Goal: Task Accomplishment & Management: Manage account settings

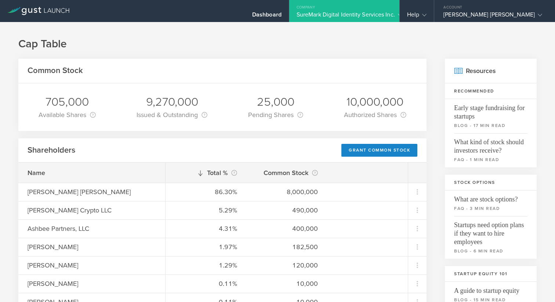
click at [354, 11] on div "SureMark Digital Identity Services Inc." at bounding box center [343, 16] width 95 height 11
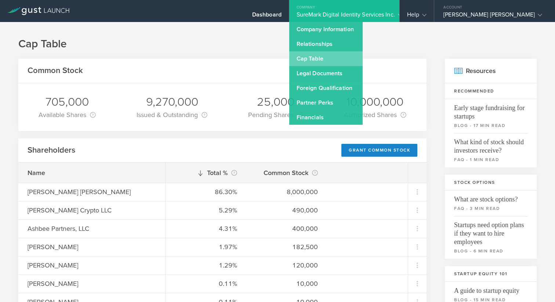
click at [332, 59] on link "Cap Table" at bounding box center [325, 58] width 73 height 15
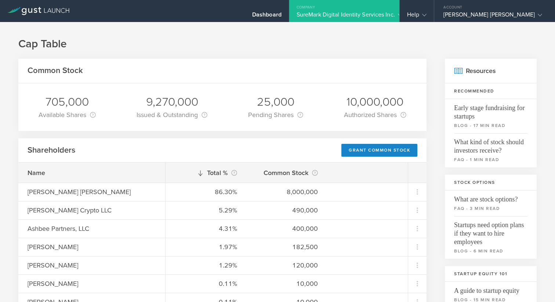
click at [340, 13] on div "SureMark Digital Identity Services Inc." at bounding box center [343, 16] width 95 height 11
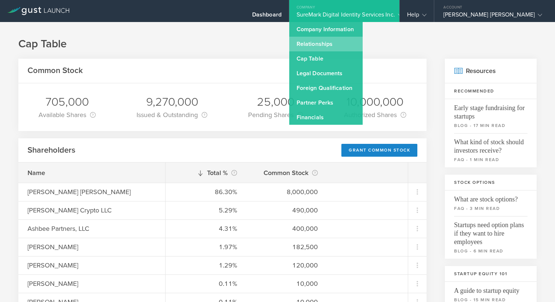
click at [340, 45] on link "Relationships" at bounding box center [325, 44] width 73 height 15
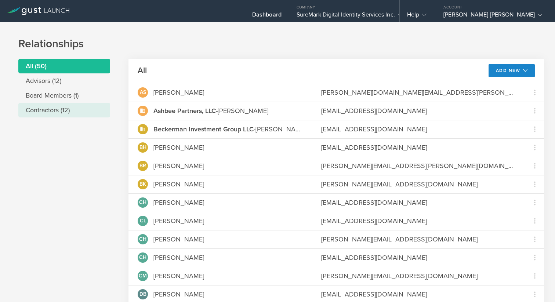
click at [54, 106] on li "Contractors (12)" at bounding box center [64, 110] width 92 height 15
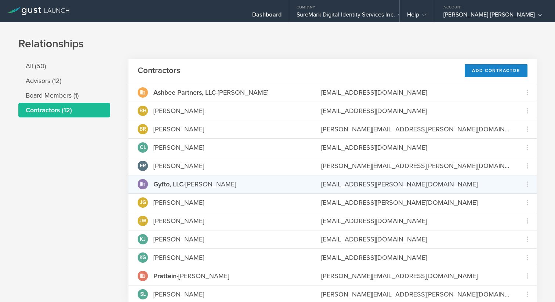
scroll to position [29, 0]
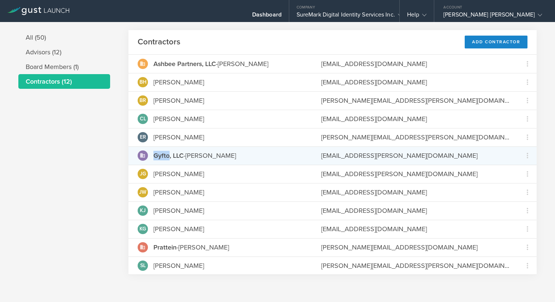
drag, startPoint x: 155, startPoint y: 156, endPoint x: 168, endPoint y: 156, distance: 12.8
click at [168, 156] on strong "Gyfto, LLC" at bounding box center [168, 155] width 30 height 8
click at [156, 155] on strong "Gyfto, LLC" at bounding box center [168, 155] width 30 height 8
drag, startPoint x: 155, startPoint y: 155, endPoint x: 168, endPoint y: 157, distance: 13.0
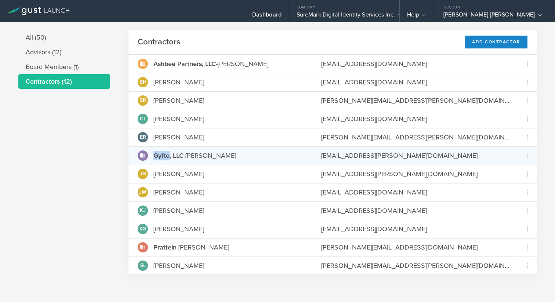
click at [168, 157] on strong "Gyfto, LLC" at bounding box center [168, 155] width 30 height 8
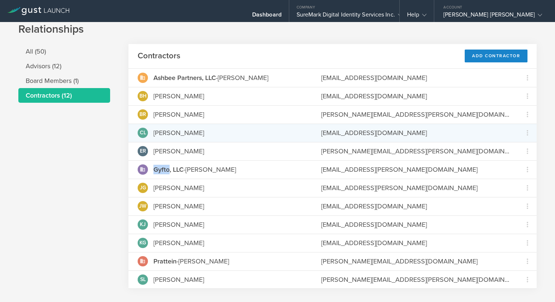
scroll to position [19, 0]
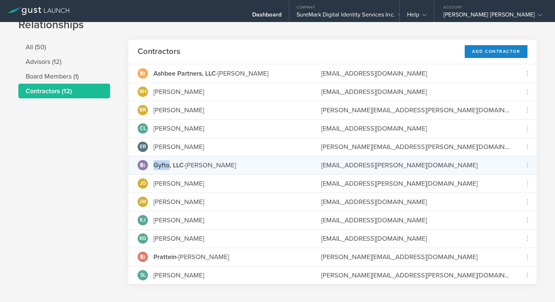
click at [164, 165] on strong "Gyfto, LLC" at bounding box center [168, 165] width 30 height 8
drag, startPoint x: 169, startPoint y: 165, endPoint x: 154, endPoint y: 164, distance: 15.4
click at [154, 164] on strong "Gyfto, LLC" at bounding box center [168, 165] width 30 height 8
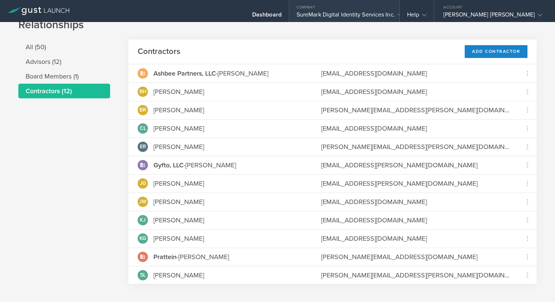
click at [380, 2] on div "Company" at bounding box center [344, 5] width 110 height 11
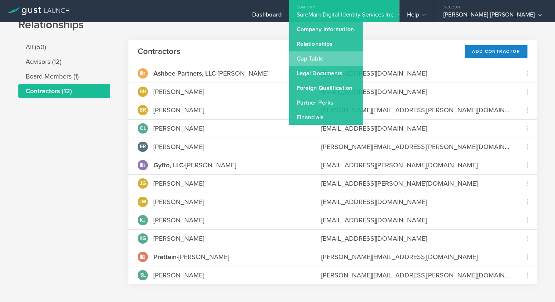
click at [339, 65] on link "Cap Table" at bounding box center [325, 58] width 73 height 15
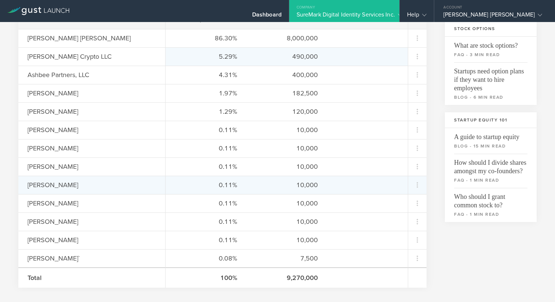
scroll to position [154, 0]
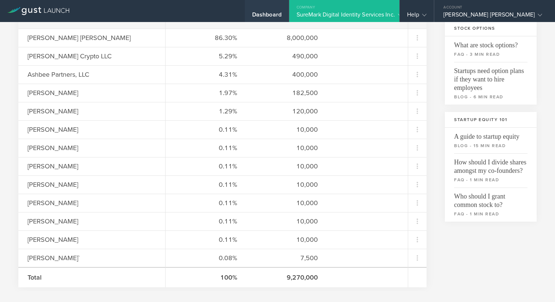
click at [278, 15] on div "Dashboard" at bounding box center [266, 16] width 29 height 11
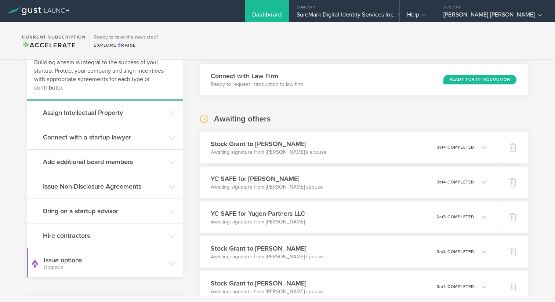
scroll to position [72, 0]
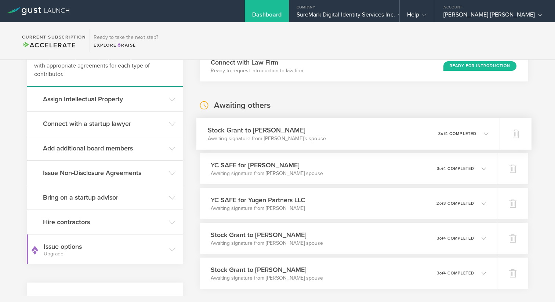
click at [299, 129] on h3 "Stock Grant to [PERSON_NAME]" at bounding box center [266, 130] width 118 height 10
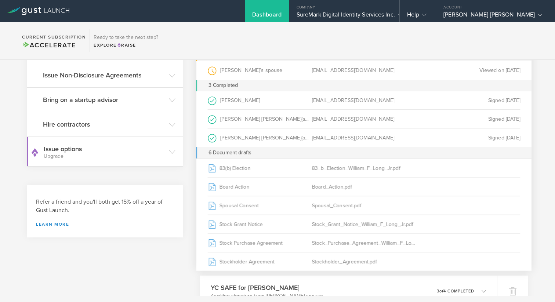
scroll to position [186, 0]
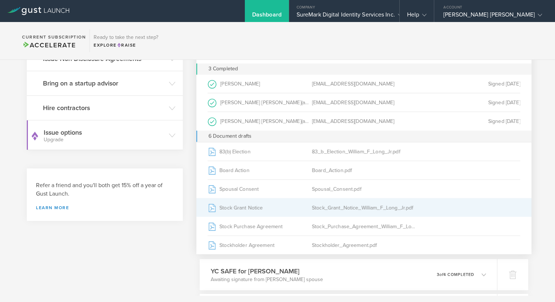
click at [300, 202] on div "Stock Grant Notice" at bounding box center [259, 207] width 104 height 18
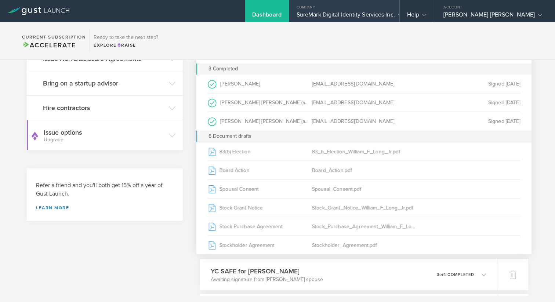
click at [339, 8] on div "Company" at bounding box center [344, 5] width 110 height 11
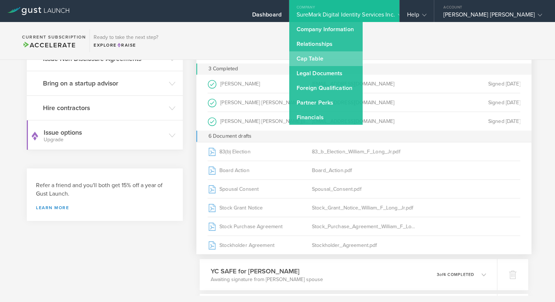
click at [343, 54] on link "Cap Table" at bounding box center [325, 58] width 73 height 15
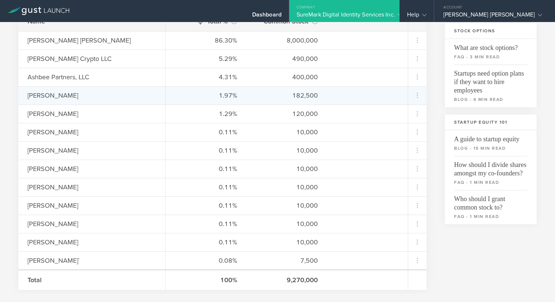
scroll to position [148, 0]
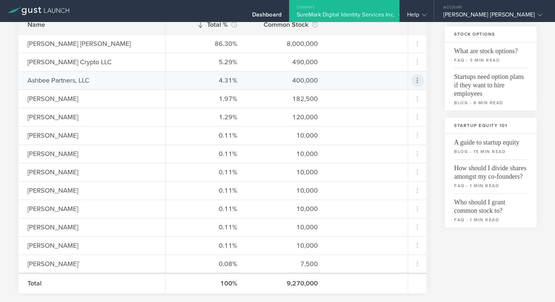
click at [411, 79] on icon at bounding box center [417, 80] width 13 height 13
click at [404, 115] on div "Repurchase stock" at bounding box center [394, 114] width 56 height 8
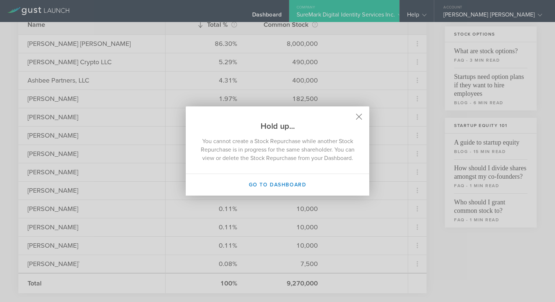
click at [361, 114] on icon at bounding box center [359, 117] width 6 height 6
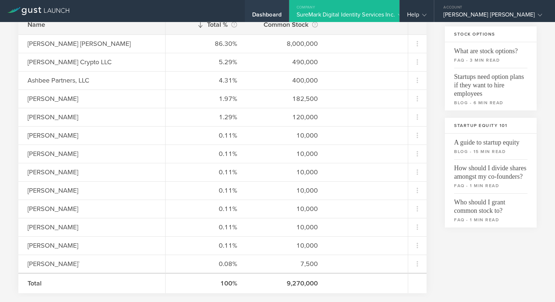
click at [281, 14] on div "Dashboard" at bounding box center [266, 16] width 29 height 11
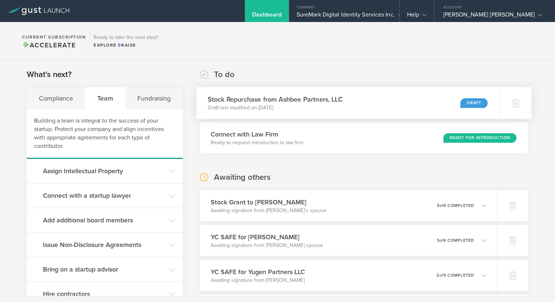
click at [345, 99] on div "Stock Repurchase from Ashbee Partners, LLC Draft last modified on Oct 2, 2025 D…" at bounding box center [347, 103] width 303 height 32
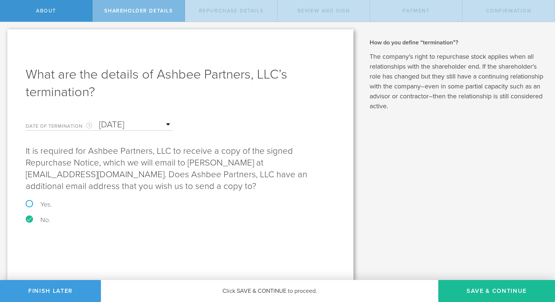
click at [121, 10] on span "Shareholder Details" at bounding box center [138, 11] width 68 height 6
click at [156, 127] on input "Sep 15, 2025" at bounding box center [135, 124] width 73 height 11
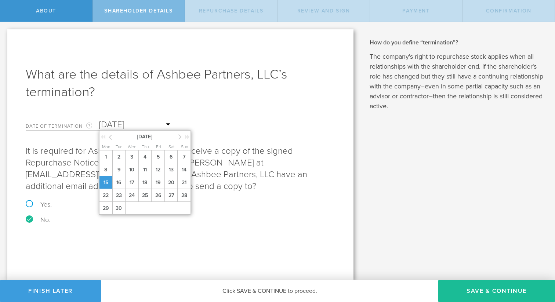
click at [107, 179] on span "15" at bounding box center [105, 182] width 13 height 13
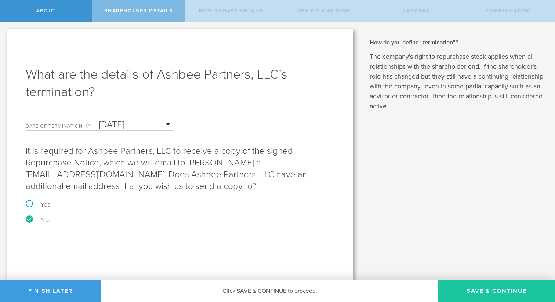
click at [452, 283] on button "Save & Continue" at bounding box center [496, 291] width 117 height 22
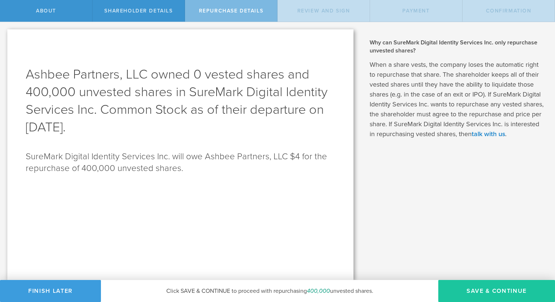
click at [496, 296] on button "Save & Continue" at bounding box center [496, 291] width 117 height 22
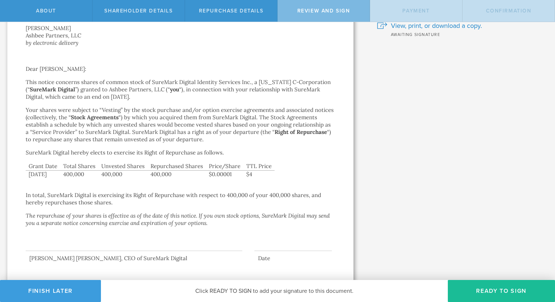
scroll to position [67, 0]
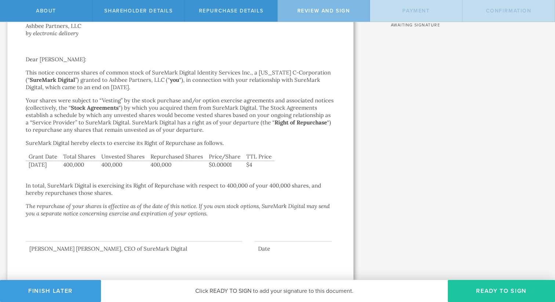
click at [472, 290] on button "Ready to Sign" at bounding box center [500, 291] width 107 height 22
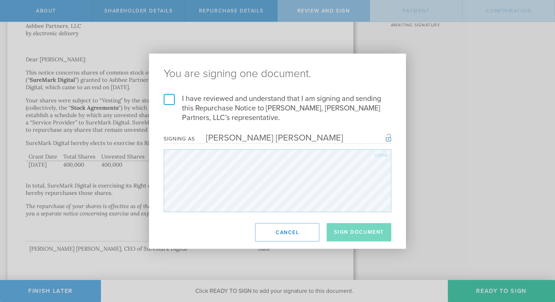
click at [171, 99] on label "I have reviewed and understand that I am signing and sending this Repurchase No…" at bounding box center [277, 108] width 227 height 29
click at [0, 0] on input "I have reviewed and understand that I am signing and sending this Repurchase No…" at bounding box center [0, 0] width 0 height 0
click at [365, 231] on button "Sign Document" at bounding box center [358, 232] width 65 height 18
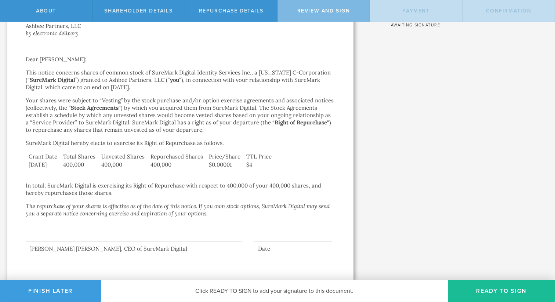
scroll to position [0, 0]
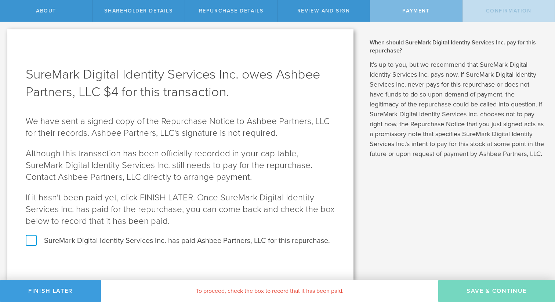
click at [32, 237] on label "SureMark Digital Identity Services Inc. has paid Ashbee Partners, LLC for this …" at bounding box center [180, 241] width 309 height 10
click at [5, 37] on input "SureMark Digital Identity Services Inc. has paid Ashbee Partners, LLC for this …" at bounding box center [2, 29] width 5 height 15
checkbox input "true"
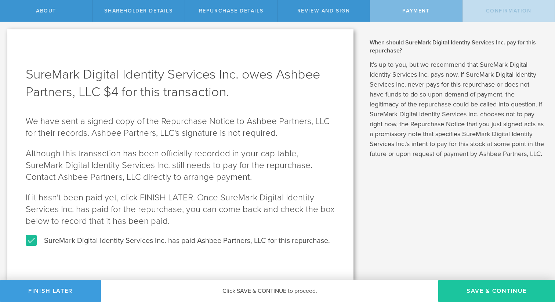
click at [475, 289] on button "SAVE & CONTINUE" at bounding box center [496, 291] width 117 height 22
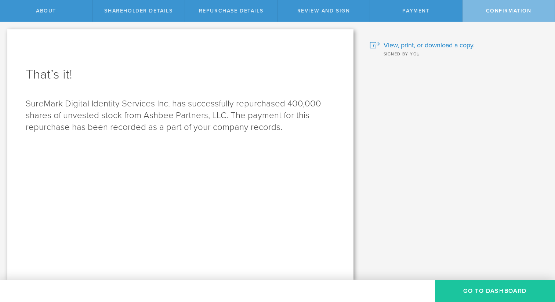
click at [475, 289] on button "Go to Dashboard" at bounding box center [495, 291] width 120 height 22
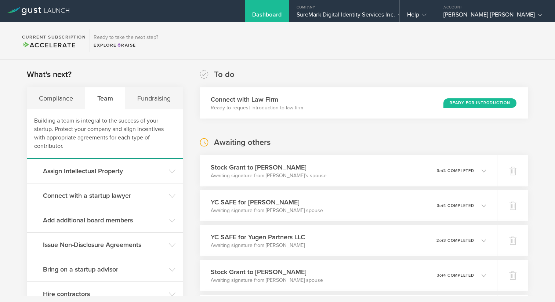
click at [395, 25] on section "Current Subscription Accelerate Ready to take the next step? Explore Raise" at bounding box center [277, 41] width 555 height 38
click at [381, 19] on div "SureMark Digital Identity Services Inc." at bounding box center [343, 16] width 95 height 11
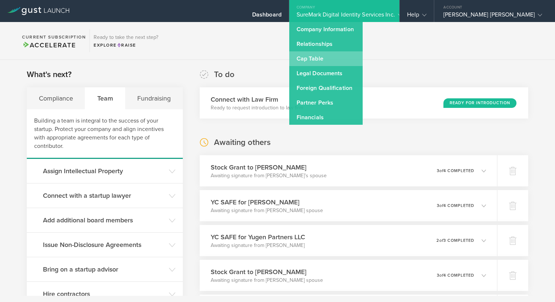
click at [346, 54] on link "Cap Table" at bounding box center [325, 58] width 73 height 15
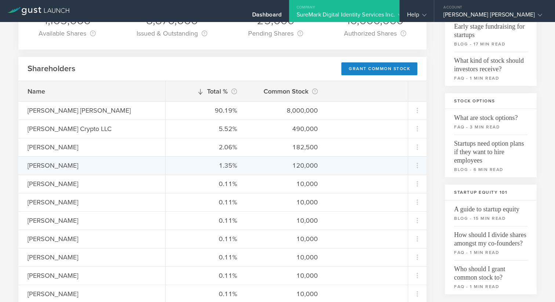
scroll to position [56, 0]
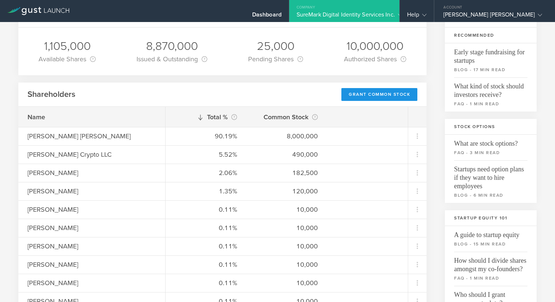
click at [395, 99] on div "Grant Common Stock" at bounding box center [379, 94] width 76 height 13
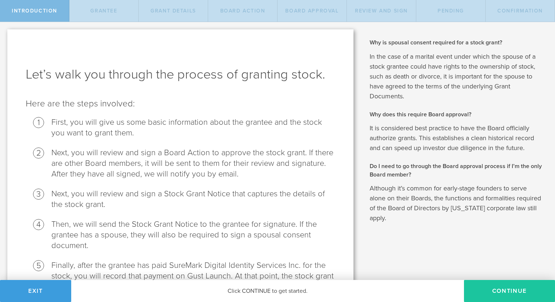
click at [498, 293] on button "Continue" at bounding box center [509, 291] width 91 height 22
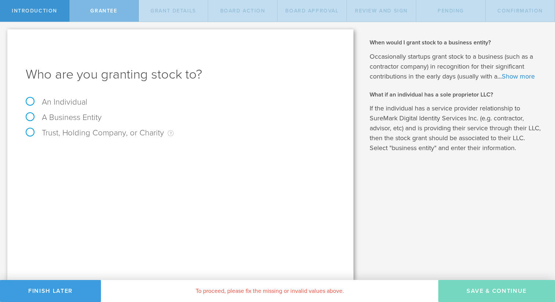
click at [63, 102] on label "An Individual" at bounding box center [57, 102] width 62 height 10
click at [5, 34] on input "An Individual" at bounding box center [2, 28] width 5 height 12
radio input "true"
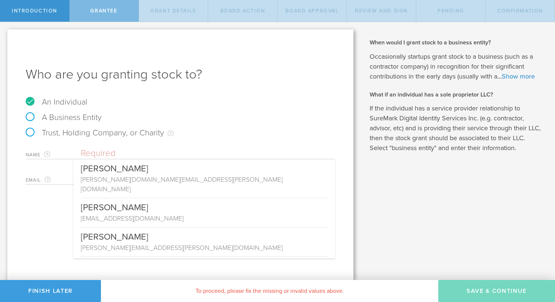
click at [110, 154] on input "text" at bounding box center [208, 153] width 254 height 11
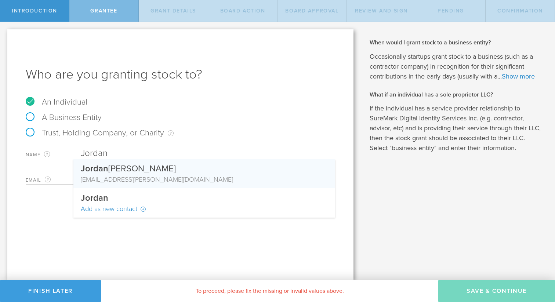
click at [117, 172] on div "Jordan Gutt" at bounding box center [204, 166] width 247 height 15
type input "Jordan Gutt"
type input "jord.gutt@gmail.com"
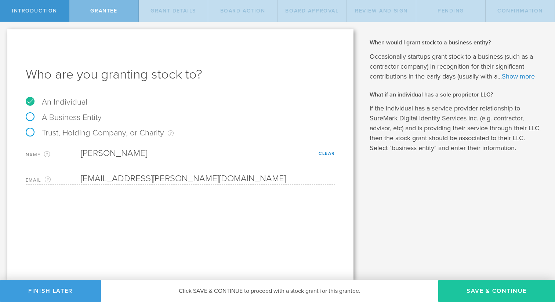
click at [470, 286] on button "Save & Continue" at bounding box center [496, 291] width 117 height 22
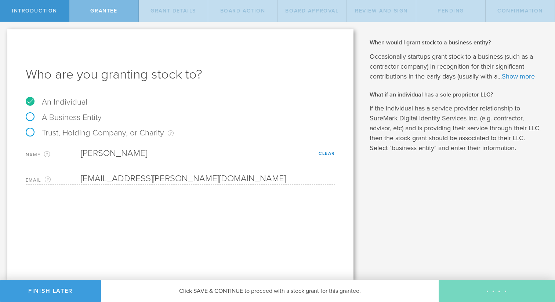
type input "48"
type input "12"
select select "none"
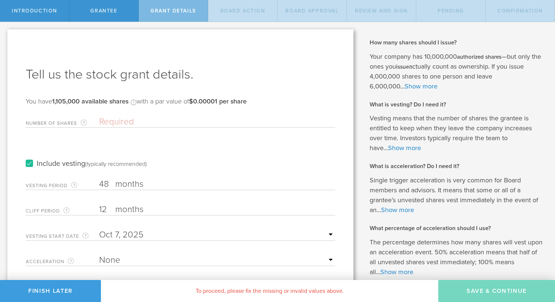
click at [145, 122] on input "Number of Shares The total amount of stock the company is granting to this reci…" at bounding box center [217, 121] width 236 height 11
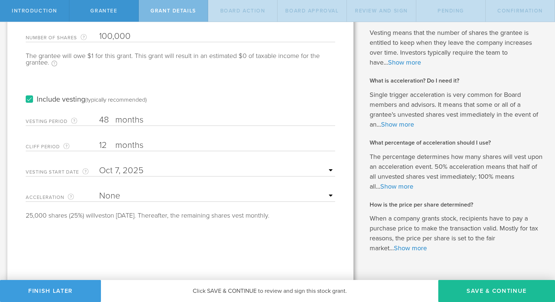
scroll to position [86, 0]
type input "100,000"
click at [118, 169] on input "text" at bounding box center [217, 169] width 236 height 11
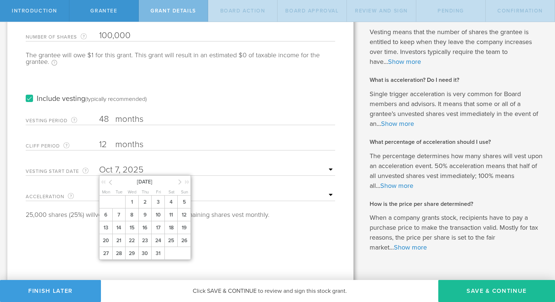
click at [109, 180] on icon at bounding box center [110, 182] width 3 height 9
click at [106, 199] on span "1" at bounding box center [105, 201] width 13 height 13
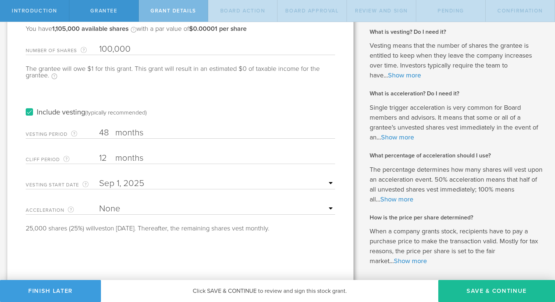
scroll to position [75, 0]
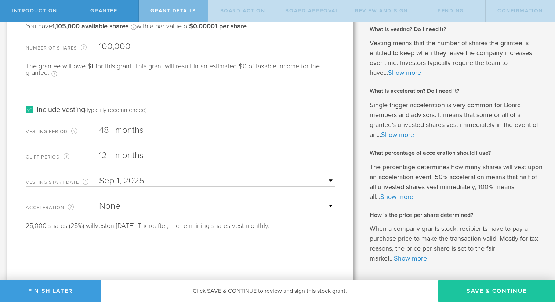
click at [466, 290] on button "Save & Continue" at bounding box center [496, 291] width 117 height 22
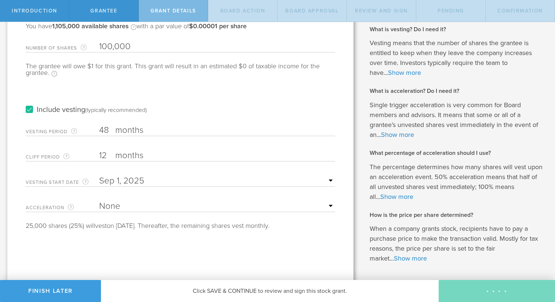
scroll to position [0, 0]
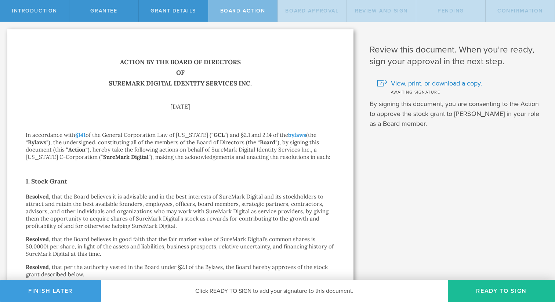
click at [466, 290] on button "Ready to Sign" at bounding box center [500, 291] width 107 height 22
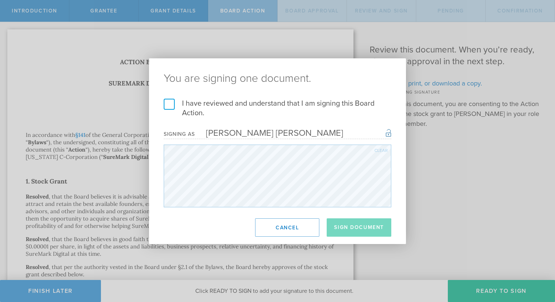
click at [172, 102] on label "I have reviewed and understand that I am signing this Board Action." at bounding box center [277, 108] width 227 height 19
click at [0, 0] on input "I have reviewed and understand that I am signing this Board Action." at bounding box center [0, 0] width 0 height 0
click at [341, 231] on button "Sign Document" at bounding box center [358, 227] width 65 height 18
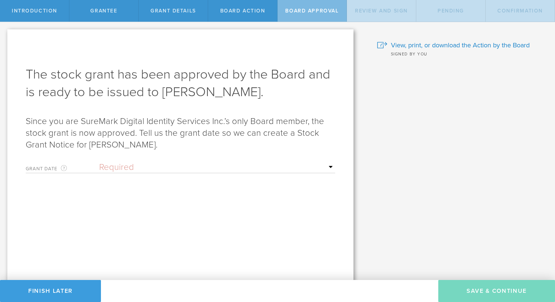
click at [181, 161] on div "Grant Date This is the date on which the recipient is granted the stock. This d…" at bounding box center [180, 165] width 309 height 15
click at [188, 168] on select "Required Upon grantee's signature A specific date" at bounding box center [217, 167] width 236 height 11
select select "uponGranteeSignature"
click at [99, 162] on select "Required Upon grantee's signature A specific date" at bounding box center [217, 167] width 236 height 11
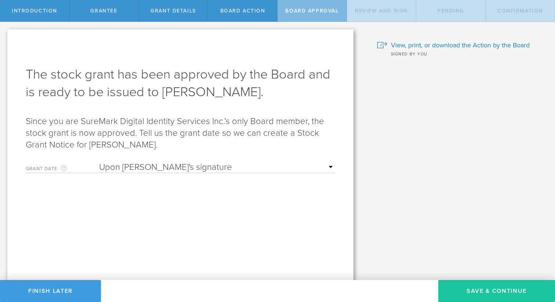
click at [468, 293] on button "Save & Continue" at bounding box center [496, 291] width 117 height 22
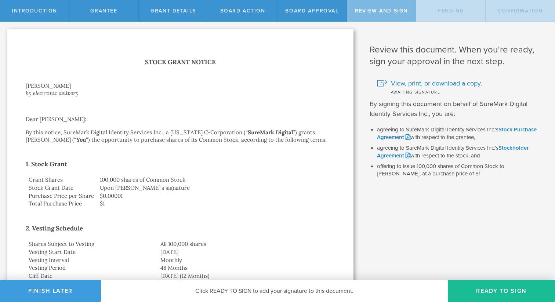
click at [468, 293] on button "Ready to Sign" at bounding box center [500, 291] width 107 height 22
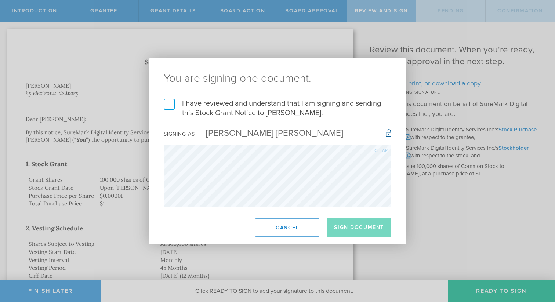
click at [170, 106] on label "I have reviewed and understand that I am signing and sending this Stock Grant N…" at bounding box center [277, 108] width 227 height 19
click at [0, 0] on input "I have reviewed and understand that I am signing and sending this Stock Grant N…" at bounding box center [0, 0] width 0 height 0
click at [337, 228] on button "Sign Document" at bounding box center [358, 227] width 65 height 18
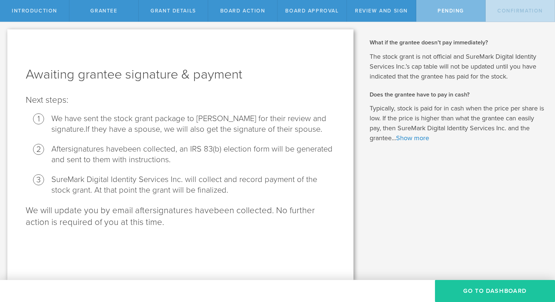
click at [484, 282] on button "Go To Dashboard" at bounding box center [495, 291] width 120 height 22
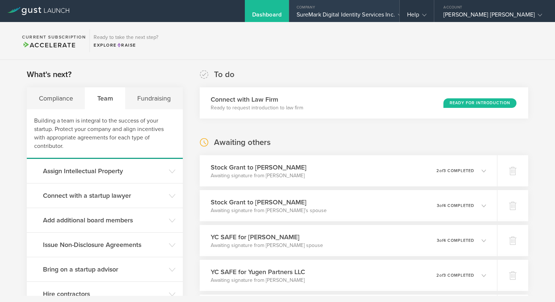
click at [359, 10] on div "Company" at bounding box center [344, 5] width 110 height 11
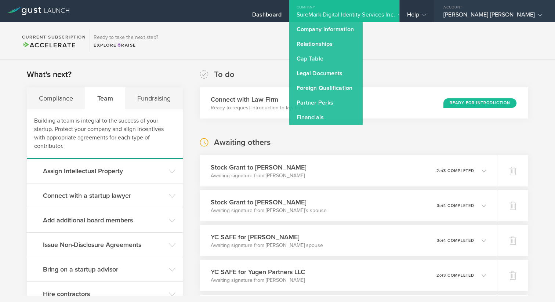
click at [503, 14] on div "Wakefield Scott Stornetta Jr" at bounding box center [492, 16] width 99 height 11
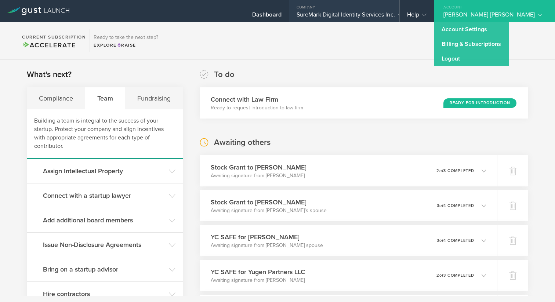
click at [359, 18] on div "SureMark Digital Identity Services Inc." at bounding box center [343, 16] width 95 height 11
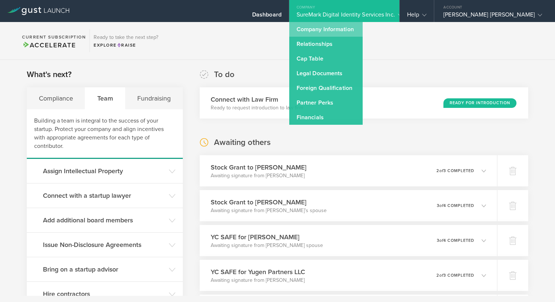
click at [347, 24] on link "Company Information" at bounding box center [325, 29] width 73 height 15
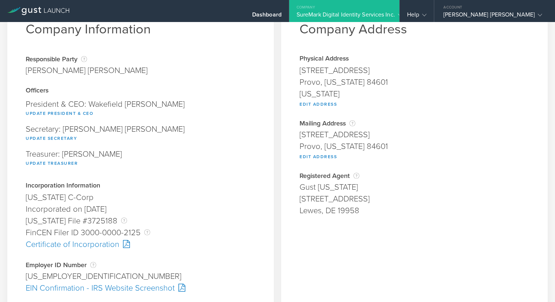
scroll to position [36, 0]
drag, startPoint x: 92, startPoint y: 102, endPoint x: 188, endPoint y: 109, distance: 96.7
click at [188, 110] on div "President & CEO: Wakefield Scott Stornetta Jr Update President & CEO" at bounding box center [141, 108] width 230 height 25
drag, startPoint x: 62, startPoint y: 127, endPoint x: 168, endPoint y: 134, distance: 105.5
click at [168, 134] on div "Secretary: Wakefield Scott Stornetta Jr Update Secretary" at bounding box center [141, 133] width 230 height 25
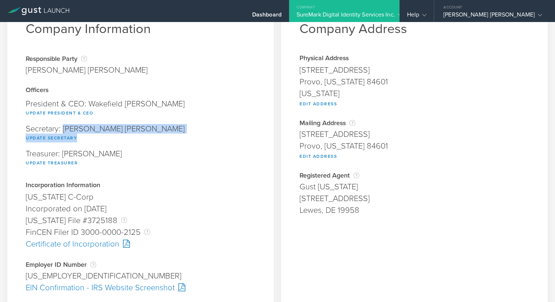
drag, startPoint x: 64, startPoint y: 153, endPoint x: 131, endPoint y: 147, distance: 67.0
click at [128, 149] on div "Treasurer: Kenneth Jardine Update Treasurer" at bounding box center [141, 158] width 230 height 25
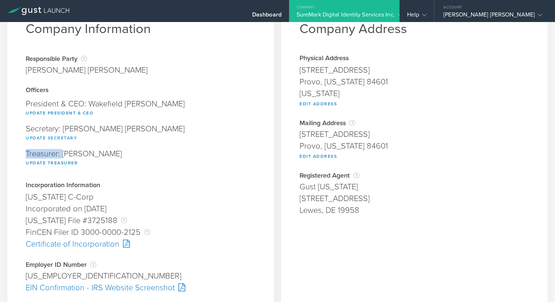
click at [68, 135] on button "Update Secretary" at bounding box center [51, 137] width 51 height 9
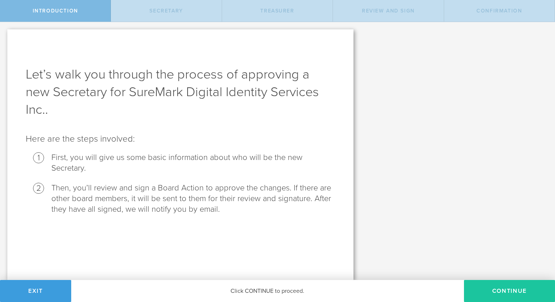
click at [509, 287] on button "Continue" at bounding box center [509, 291] width 91 height 22
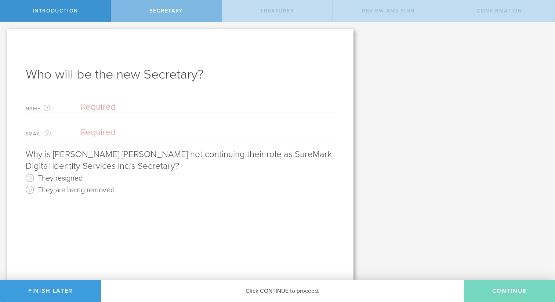
click at [181, 107] on input "text" at bounding box center [208, 107] width 254 height 11
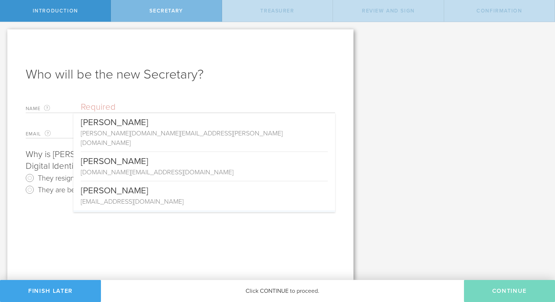
click at [73, 297] on button "Finish Later" at bounding box center [50, 291] width 101 height 22
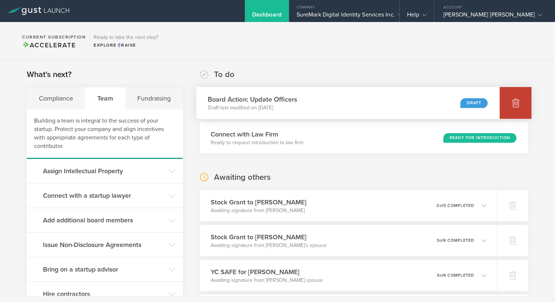
click at [515, 94] on div at bounding box center [515, 103] width 32 height 32
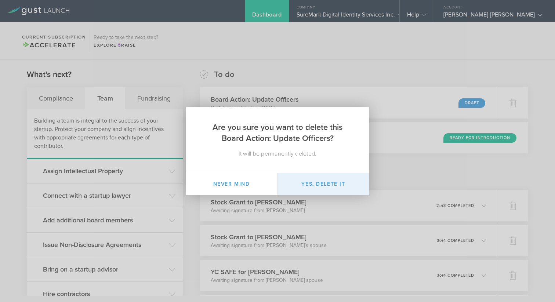
click at [343, 187] on button "Yes, delete it" at bounding box center [323, 184] width 92 height 22
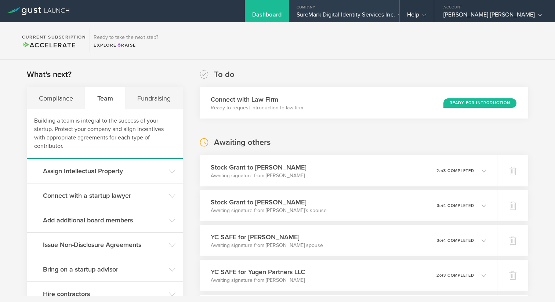
click at [380, 16] on div "SureMark Digital Identity Services Inc." at bounding box center [343, 16] width 95 height 11
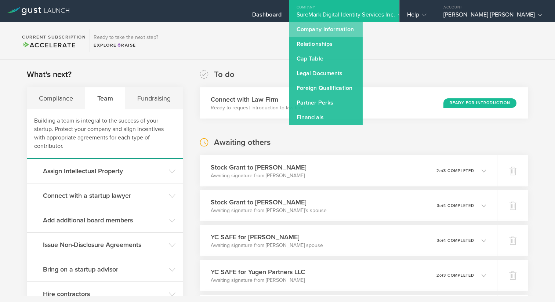
click at [355, 32] on link "Company Information" at bounding box center [325, 29] width 73 height 15
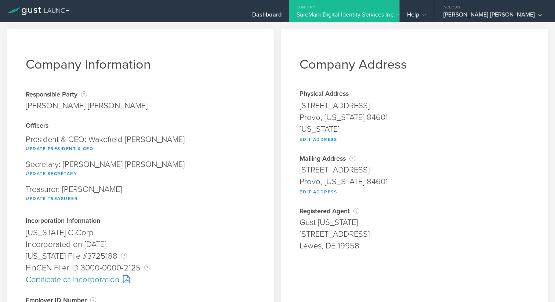
click at [58, 173] on button "Update Secretary" at bounding box center [51, 173] width 51 height 9
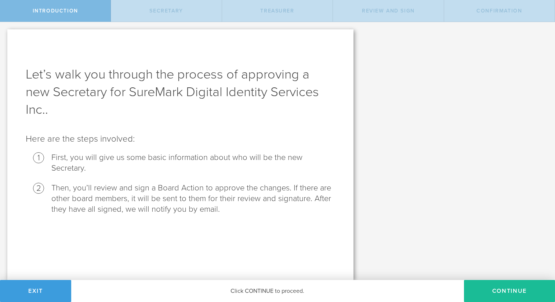
click at [509, 290] on button "Continue" at bounding box center [509, 291] width 91 height 22
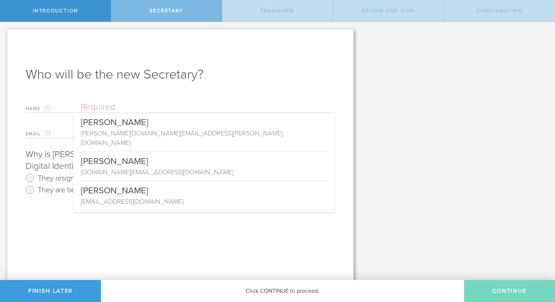
click at [134, 105] on input "text" at bounding box center [208, 107] width 254 height 11
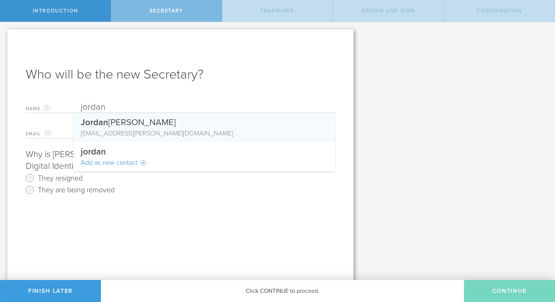
click at [131, 123] on div "Jordan Gutt" at bounding box center [204, 120] width 247 height 15
type input "[PERSON_NAME]"
type input "[EMAIL_ADDRESS][PERSON_NAME][DOMAIN_NAME]"
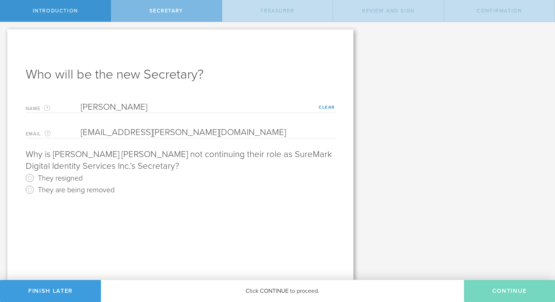
click at [66, 190] on label "They are being removed" at bounding box center [76, 189] width 77 height 11
click at [36, 190] on input "They are being removed" at bounding box center [30, 190] width 12 height 12
radio input "true"
click at [493, 288] on button "Continue" at bounding box center [509, 291] width 91 height 22
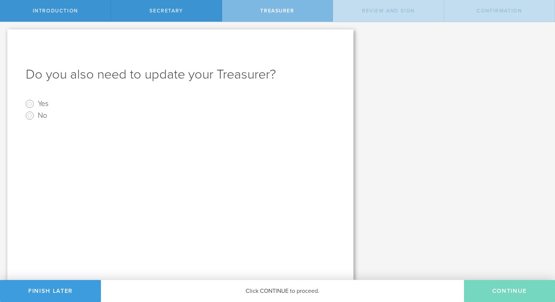
click at [48, 102] on label "Yes" at bounding box center [43, 103] width 11 height 11
click at [36, 102] on input "Yes" at bounding box center [30, 104] width 12 height 12
radio input "true"
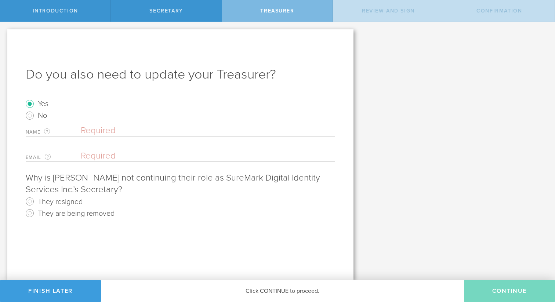
click at [106, 125] on input "text" at bounding box center [208, 130] width 254 height 11
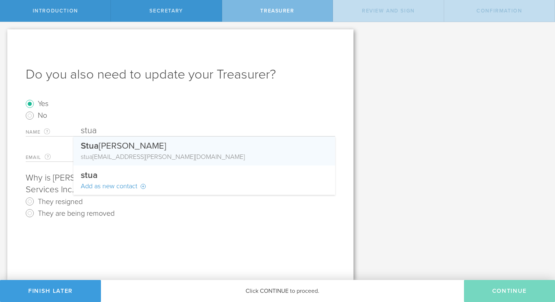
click at [124, 149] on div "Stua rt Haber" at bounding box center [204, 143] width 247 height 15
type input "Stuart Haber"
type input "stuart.haber@acm.org"
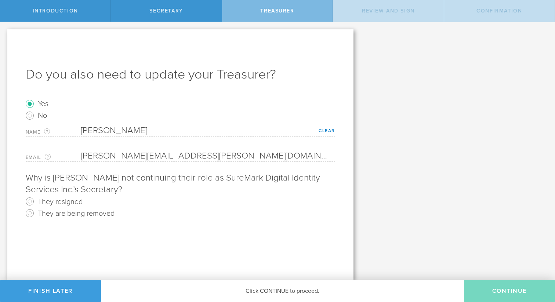
click at [37, 201] on radio "They resigned" at bounding box center [180, 201] width 309 height 12
click at [29, 216] on input "They are being removed" at bounding box center [30, 213] width 12 height 12
radio input "true"
click at [508, 286] on button "Continue" at bounding box center [509, 291] width 91 height 22
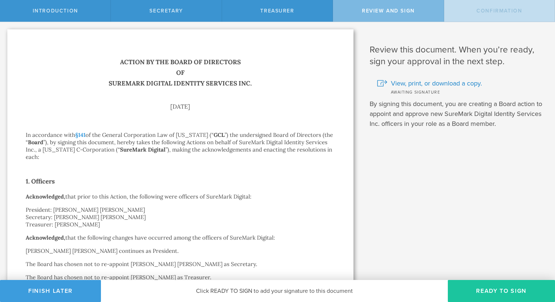
click at [518, 289] on button "Ready to Sign" at bounding box center [500, 291] width 107 height 22
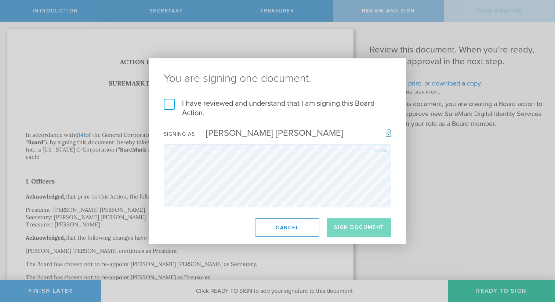
click at [191, 104] on label "I have reviewed and understand that I am signing this Board Action." at bounding box center [277, 108] width 227 height 19
click at [0, 0] on input "I have reviewed and understand that I am signing this Board Action." at bounding box center [0, 0] width 0 height 0
click at [361, 230] on button "Sign Document" at bounding box center [358, 227] width 65 height 18
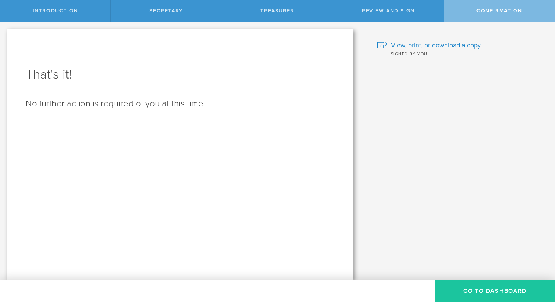
click at [517, 285] on button "Go To Dashboard" at bounding box center [495, 291] width 120 height 22
